Goal: Task Accomplishment & Management: Use online tool/utility

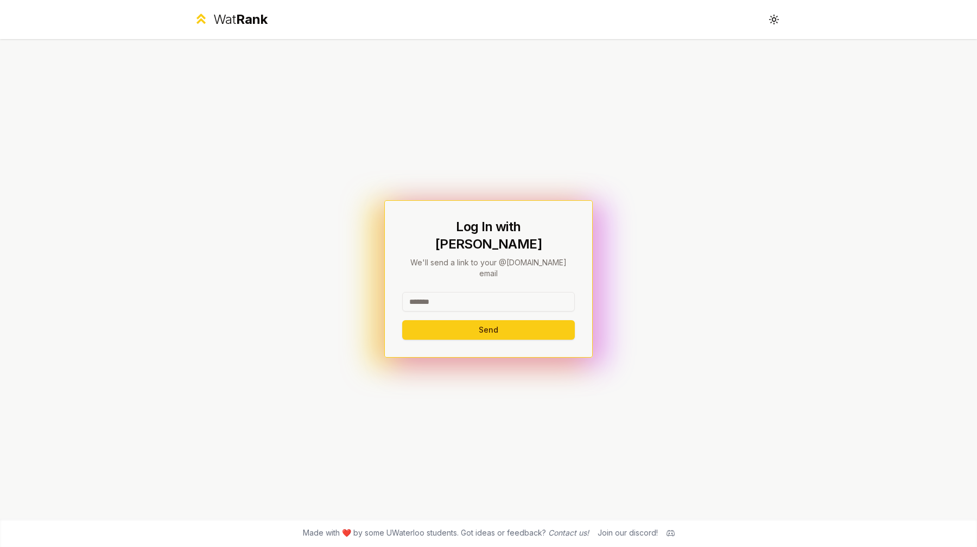
click at [450, 292] on input at bounding box center [488, 302] width 173 height 20
type input "*****"
click at [402, 320] on button "Send" at bounding box center [488, 330] width 173 height 20
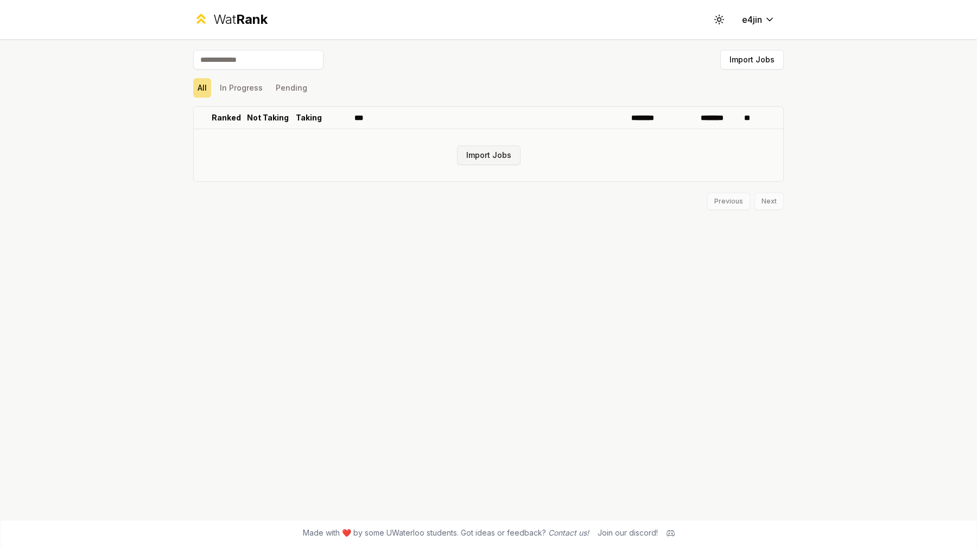
click at [472, 156] on button "Import Jobs" at bounding box center [488, 155] width 63 height 20
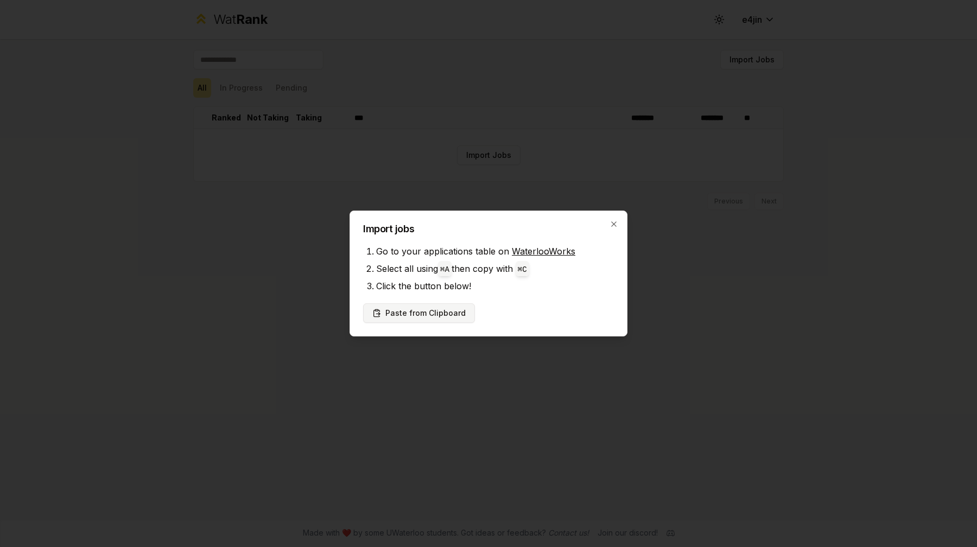
click at [446, 315] on button "Paste from Clipboard" at bounding box center [419, 313] width 112 height 20
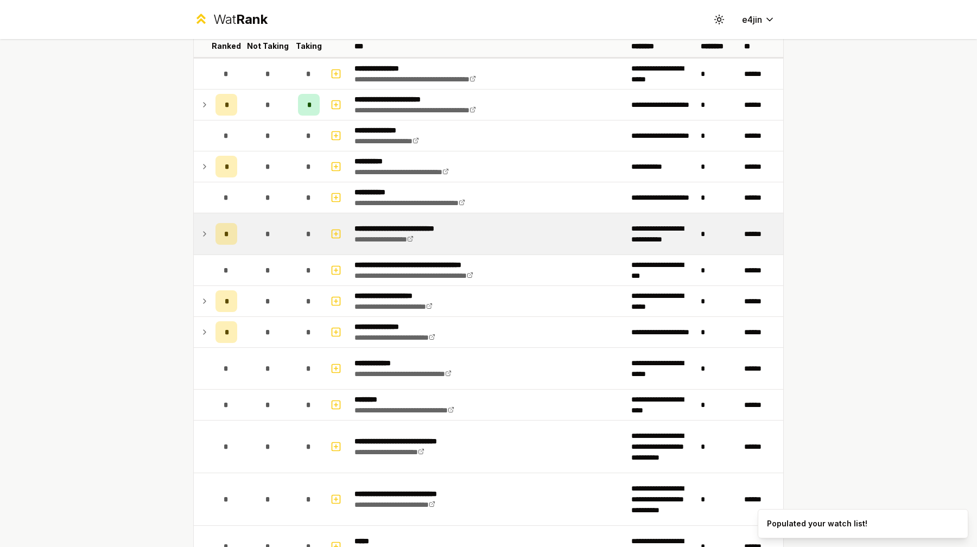
scroll to position [73, 0]
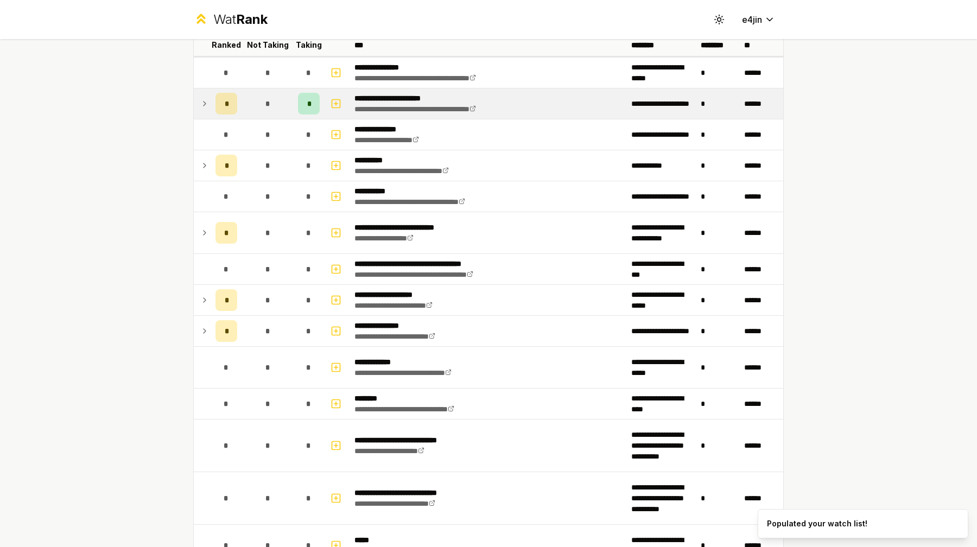
click at [204, 105] on icon at bounding box center [205, 103] width 2 height 4
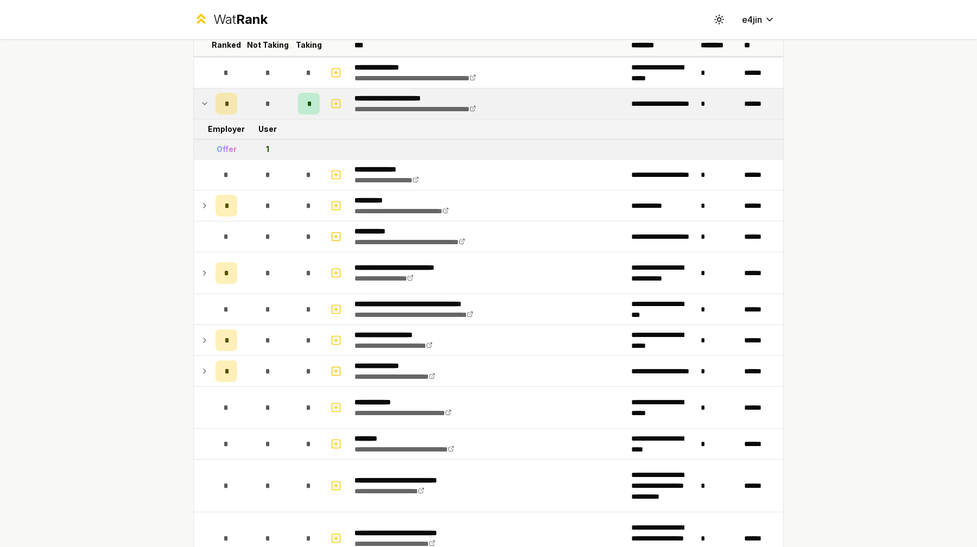
click at [204, 102] on icon at bounding box center [204, 103] width 9 height 13
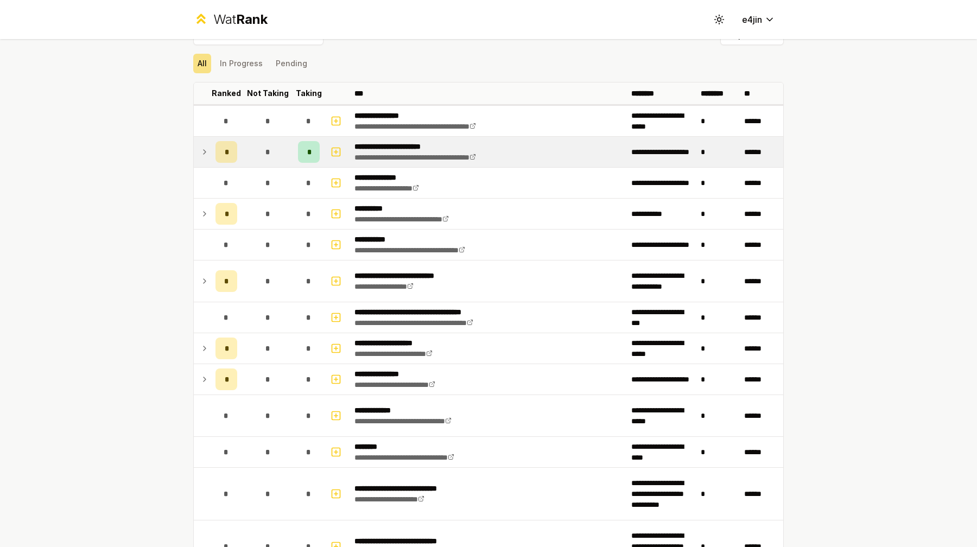
scroll to position [21, 0]
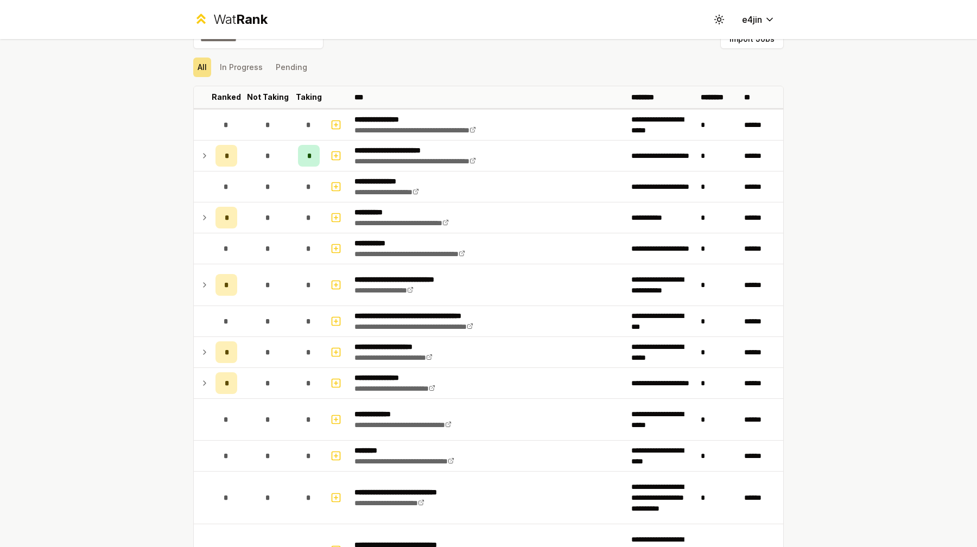
click at [206, 157] on icon at bounding box center [204, 155] width 9 height 13
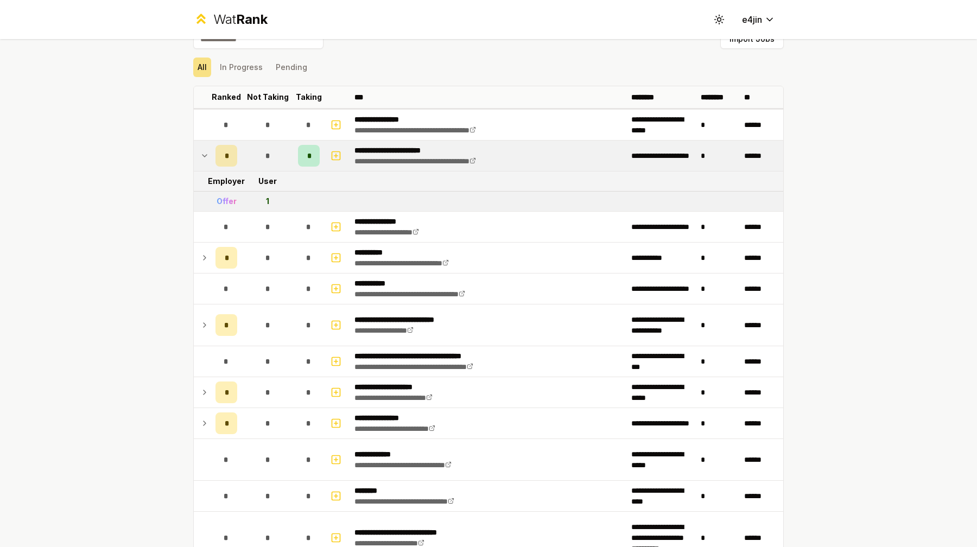
click at [257, 162] on div "*" at bounding box center [268, 156] width 22 height 22
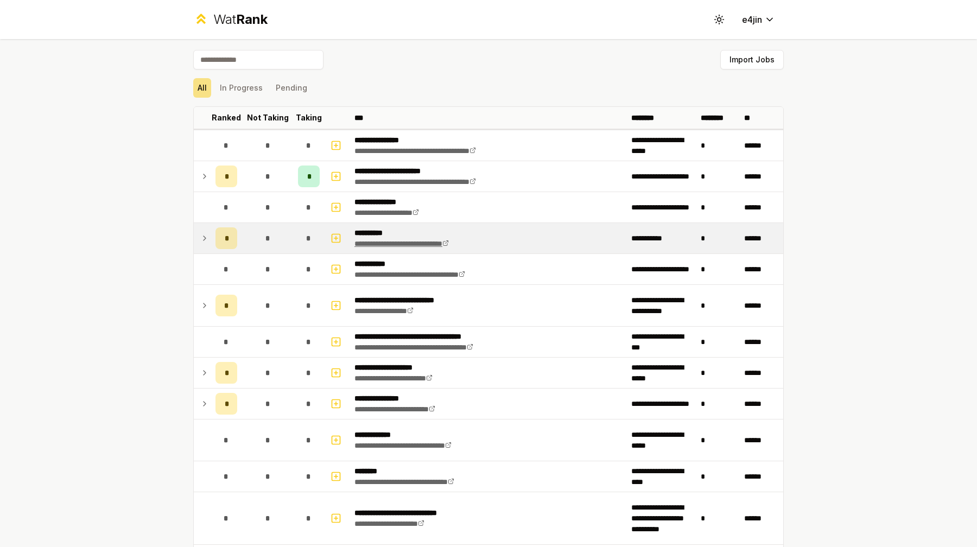
scroll to position [14, 0]
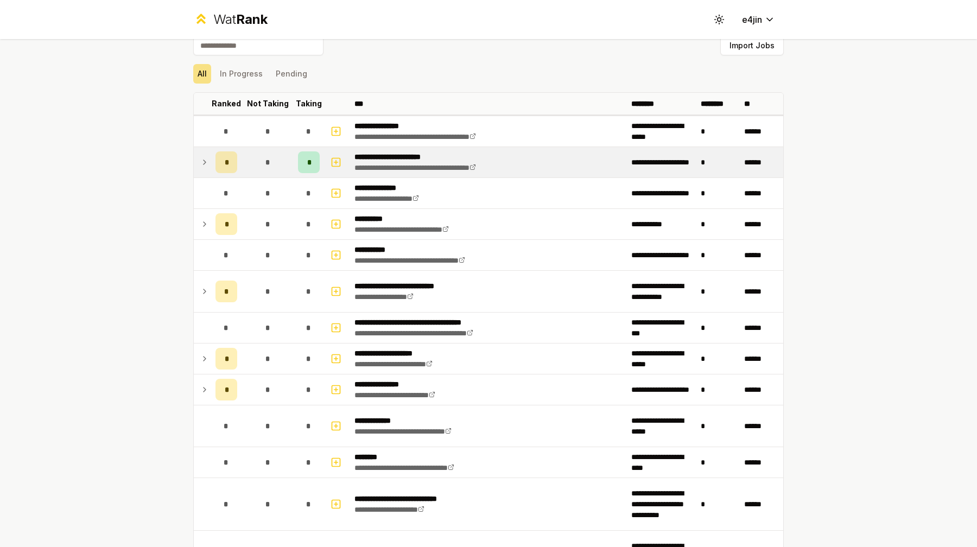
click at [225, 166] on span "*" at bounding box center [226, 162] width 3 height 11
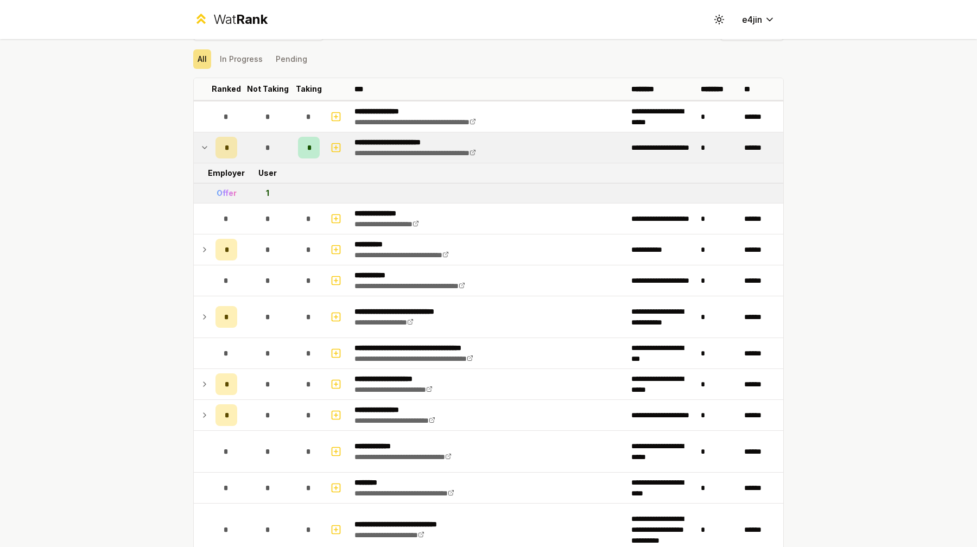
scroll to position [37, 0]
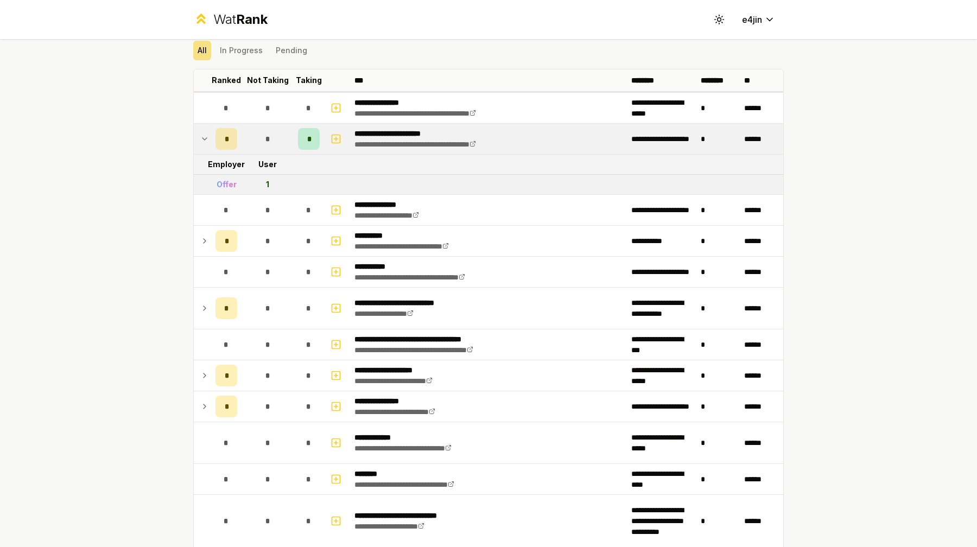
click at [252, 138] on td "*" at bounding box center [267, 139] width 52 height 30
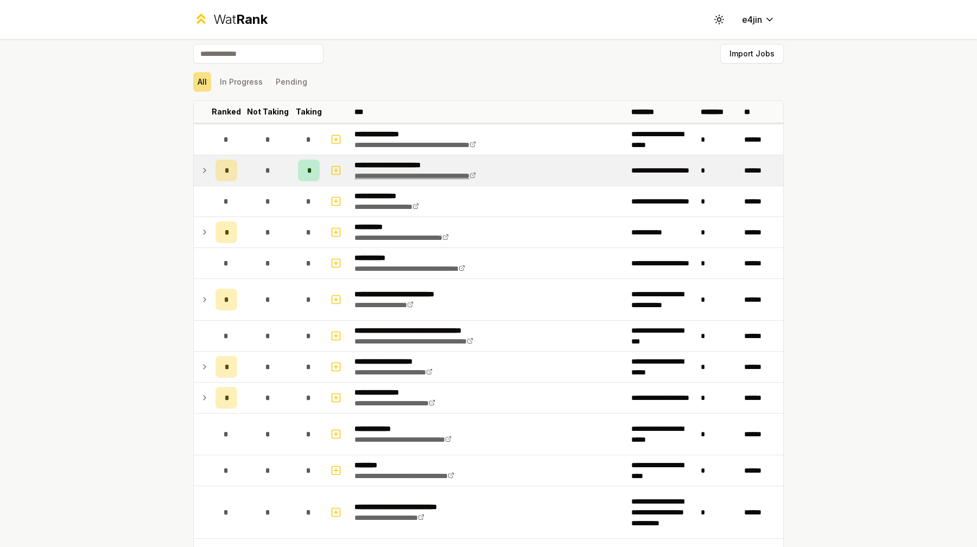
scroll to position [0, 0]
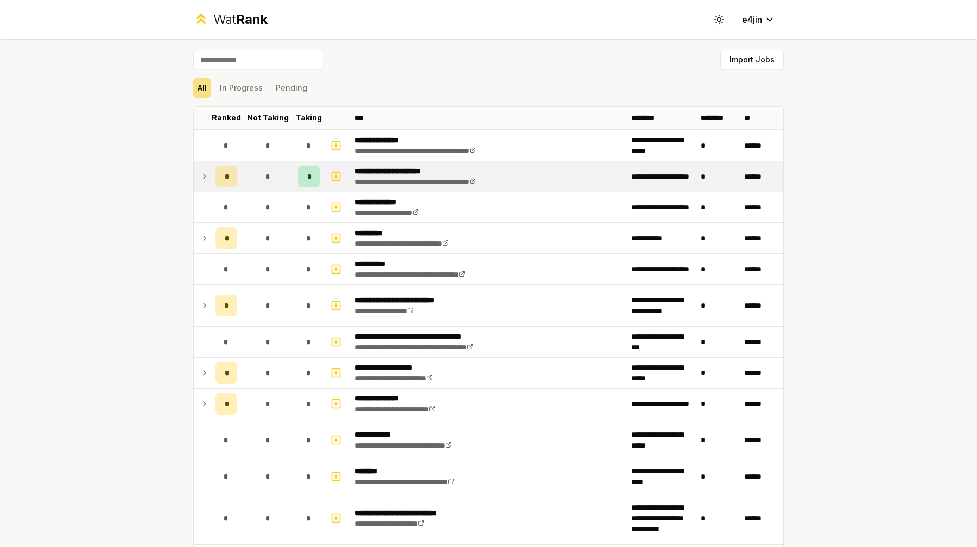
click at [309, 176] on span "*" at bounding box center [308, 176] width 3 height 11
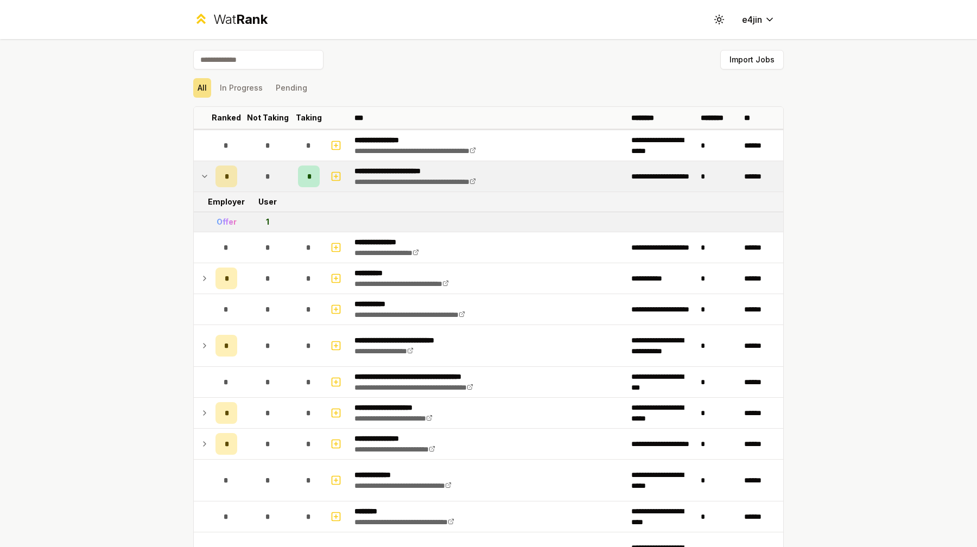
click at [309, 176] on span "*" at bounding box center [308, 176] width 3 height 11
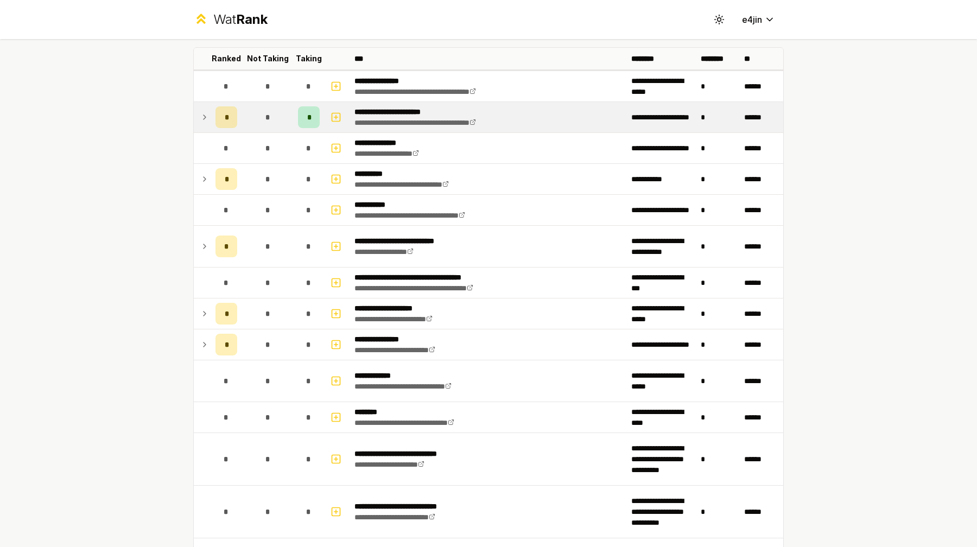
scroll to position [60, 0]
click at [591, 125] on td "**********" at bounding box center [488, 116] width 277 height 30
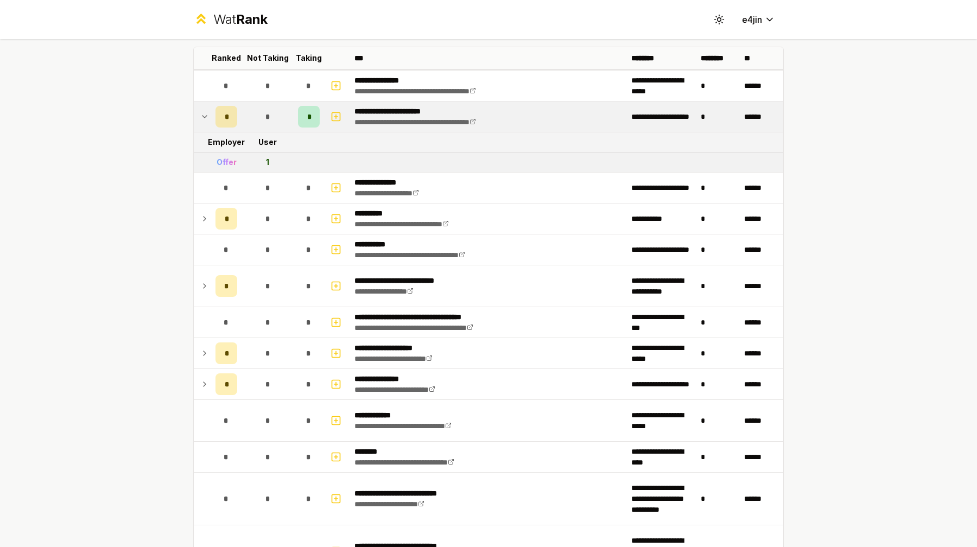
click at [591, 125] on td "**********" at bounding box center [488, 116] width 277 height 30
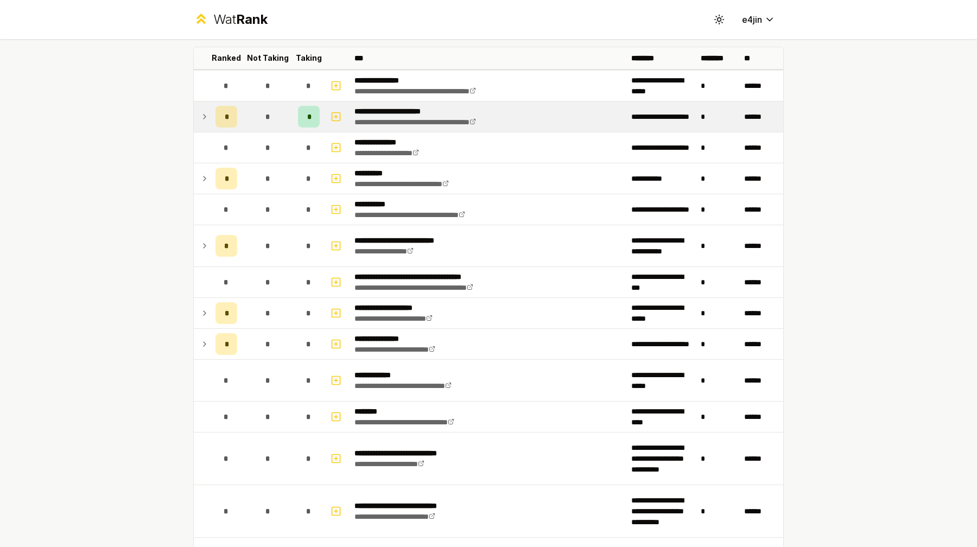
scroll to position [0, 0]
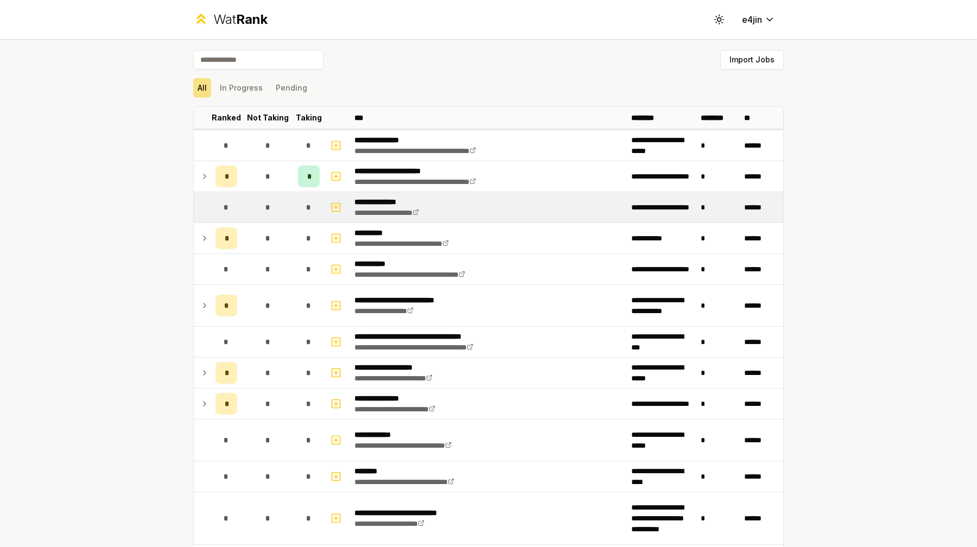
click at [288, 202] on td "*" at bounding box center [267, 207] width 52 height 30
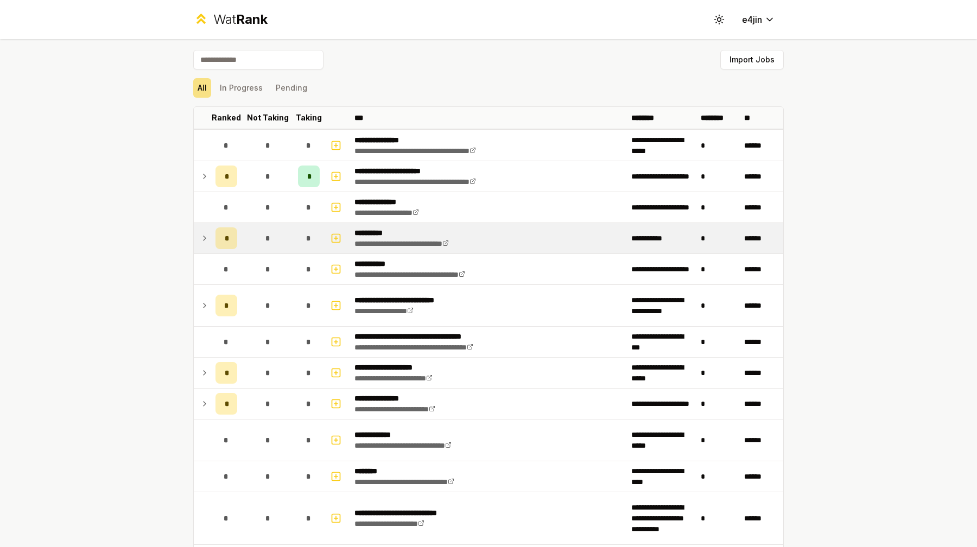
click at [233, 234] on div "*" at bounding box center [226, 238] width 22 height 22
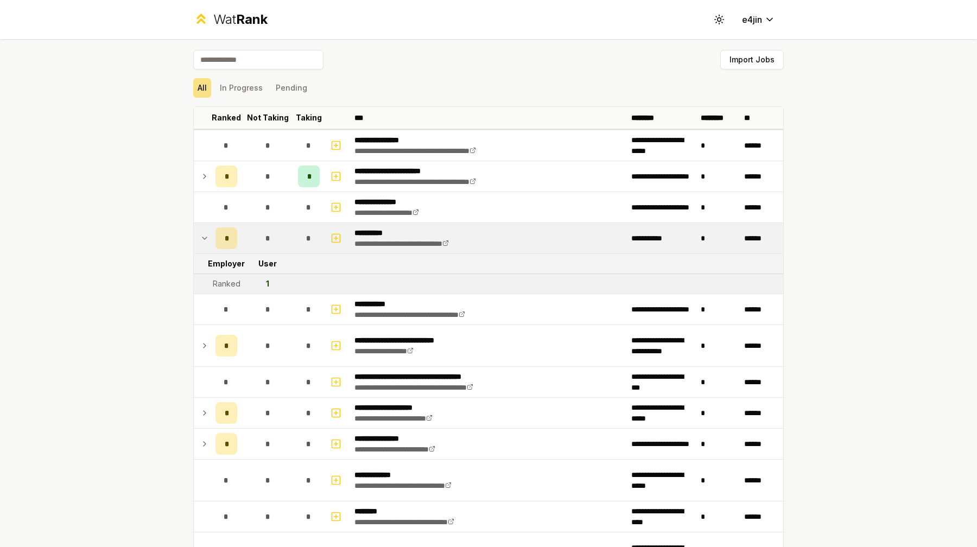
click at [242, 250] on td "*" at bounding box center [267, 238] width 52 height 30
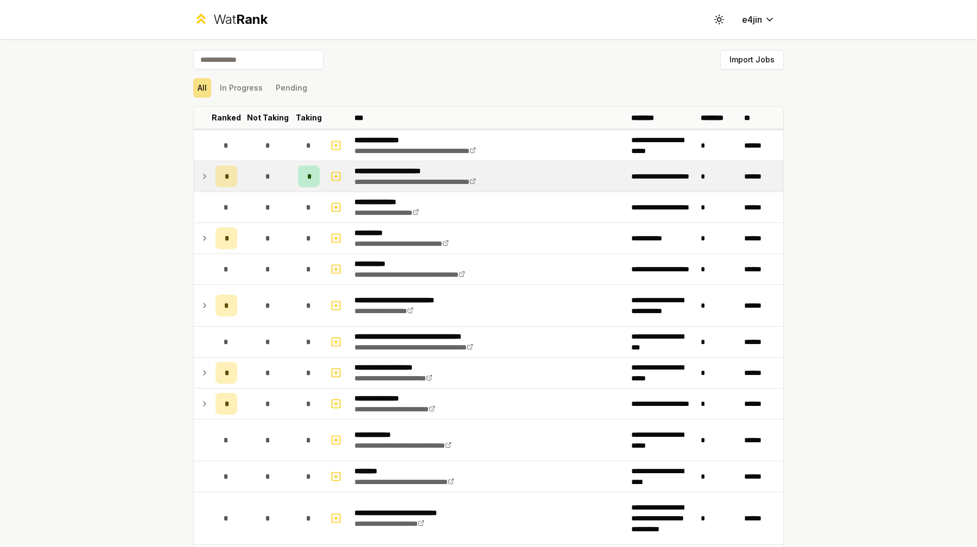
click at [243, 185] on td "*" at bounding box center [267, 176] width 52 height 30
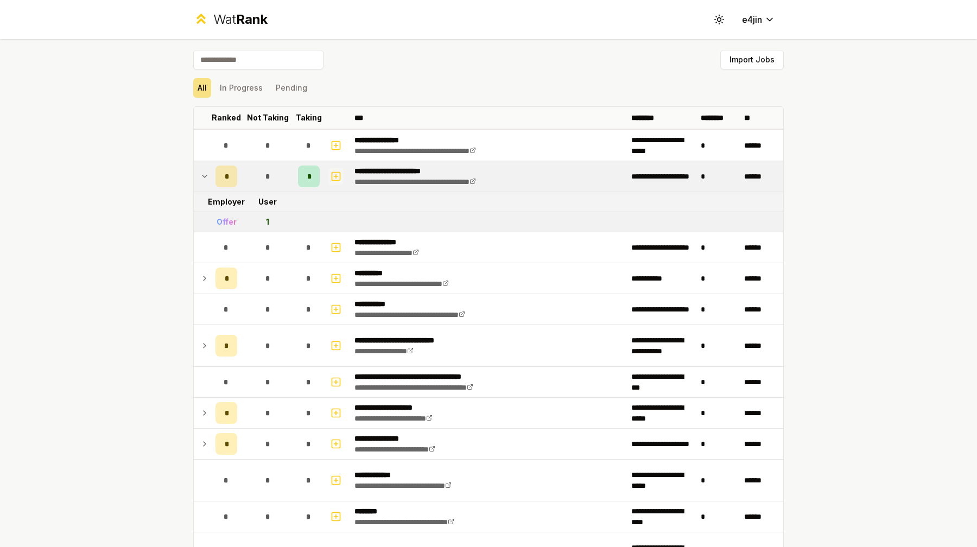
click at [339, 175] on icon "button" at bounding box center [335, 176] width 11 height 13
select select
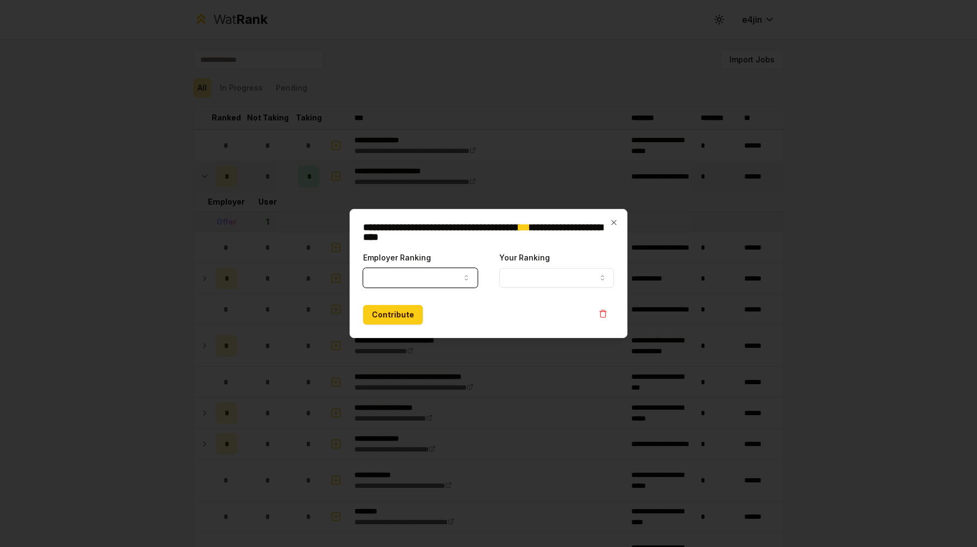
click at [429, 272] on button "Employer Ranking" at bounding box center [420, 278] width 115 height 20
select select "*****"
click at [555, 282] on button "Your Ranking" at bounding box center [556, 278] width 115 height 20
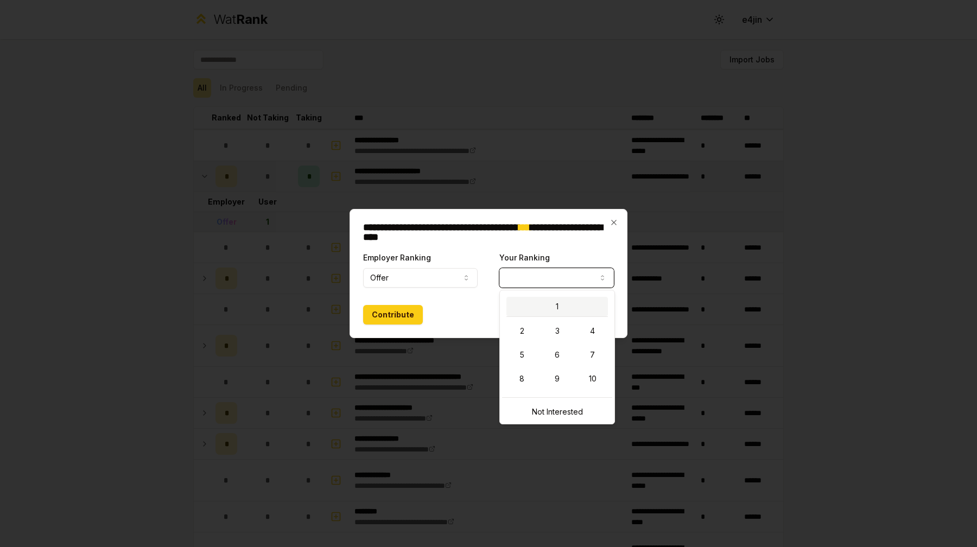
select select "*"
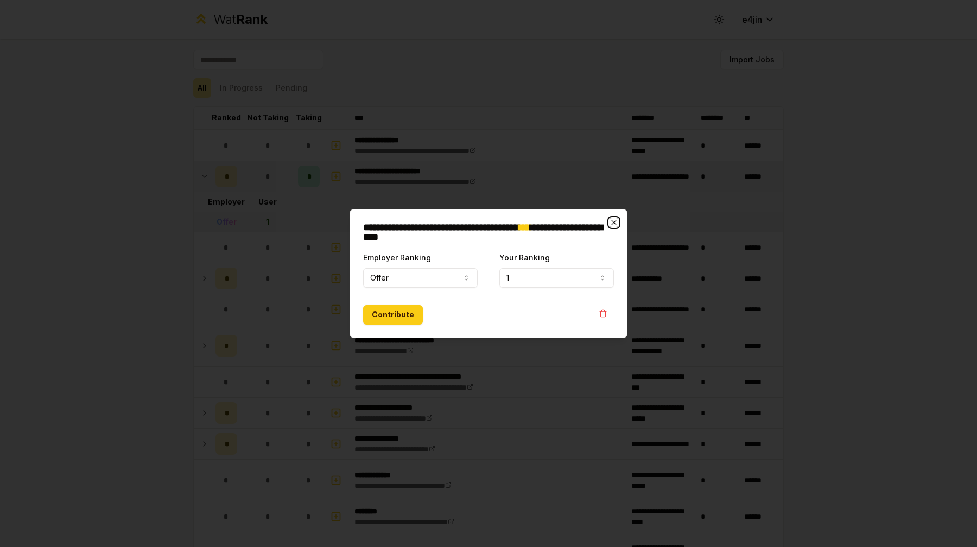
click at [612, 221] on icon "button" at bounding box center [613, 222] width 9 height 9
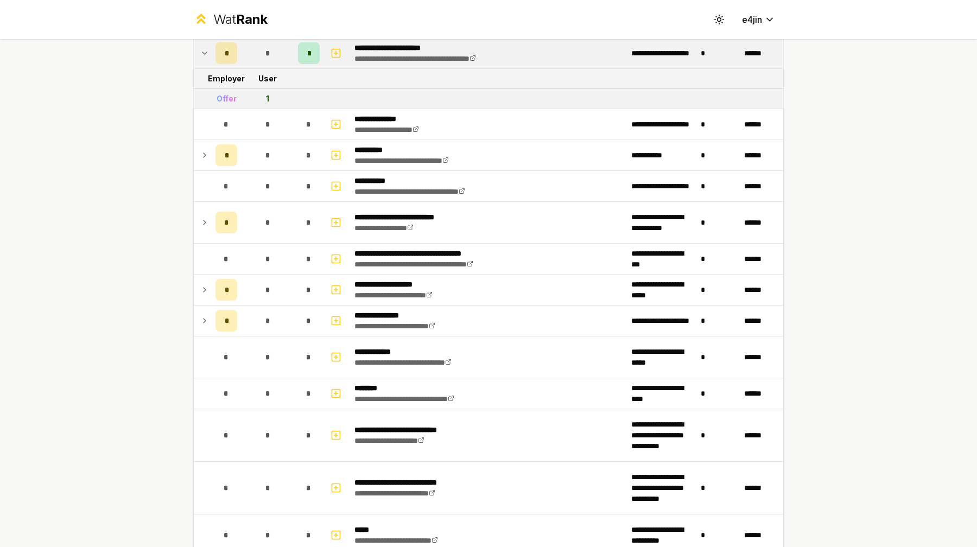
scroll to position [126, 0]
